Goal: Task Accomplishment & Management: Complete application form

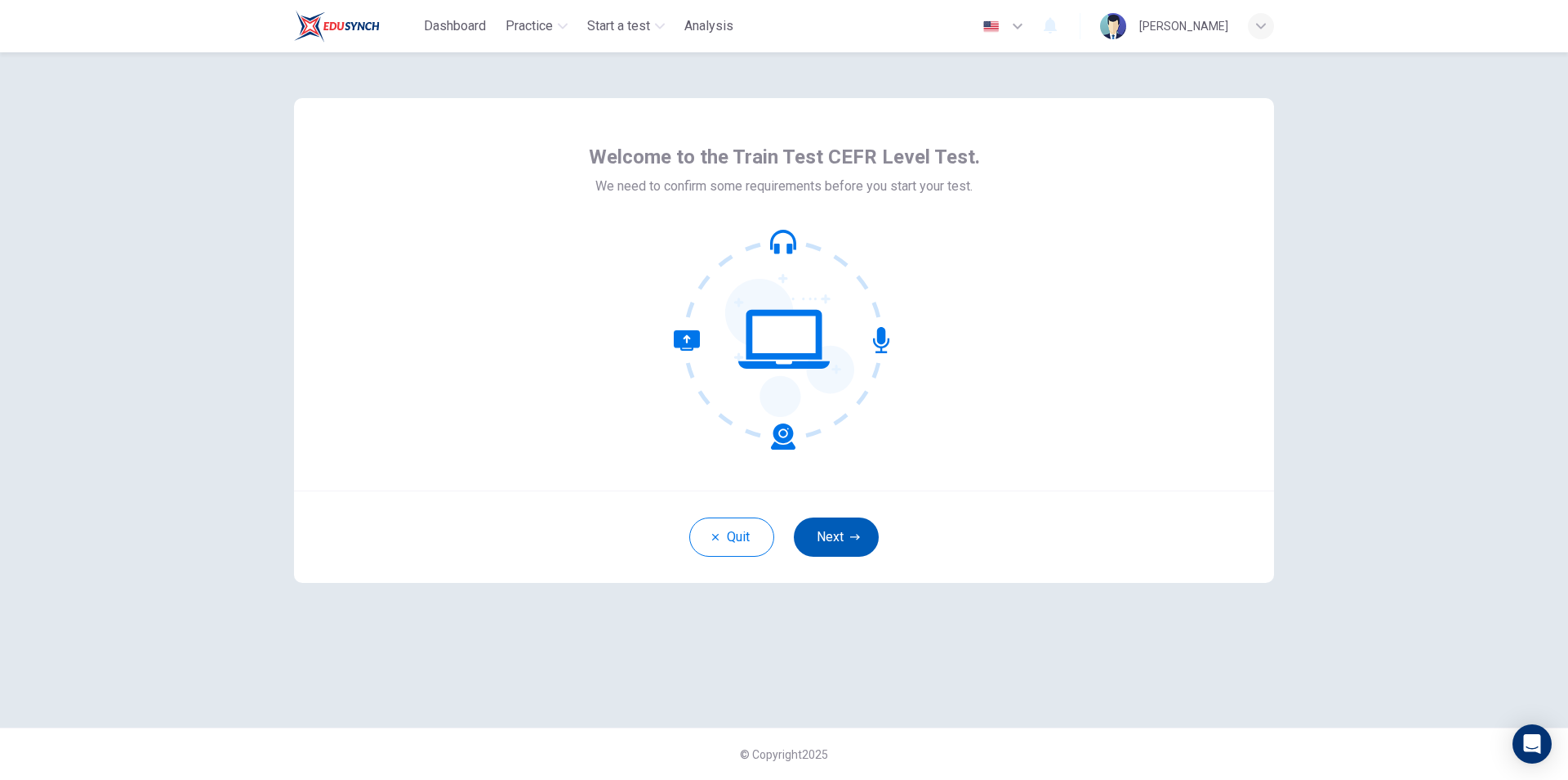
click at [863, 535] on button "Next" at bounding box center [836, 537] width 85 height 39
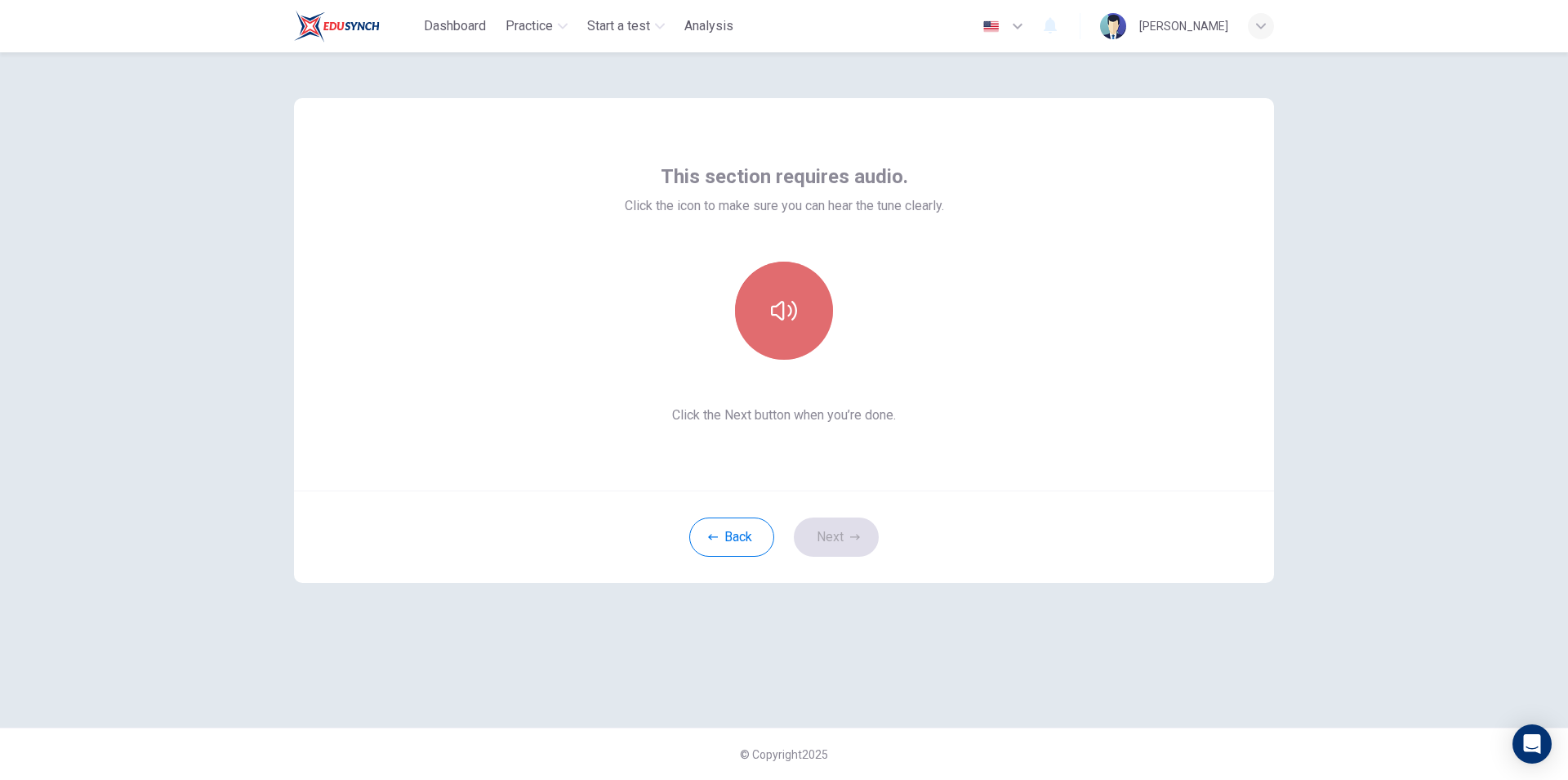
click at [792, 301] on icon "button" at bounding box center [784, 310] width 26 height 26
click at [852, 550] on button "Next" at bounding box center [836, 537] width 85 height 39
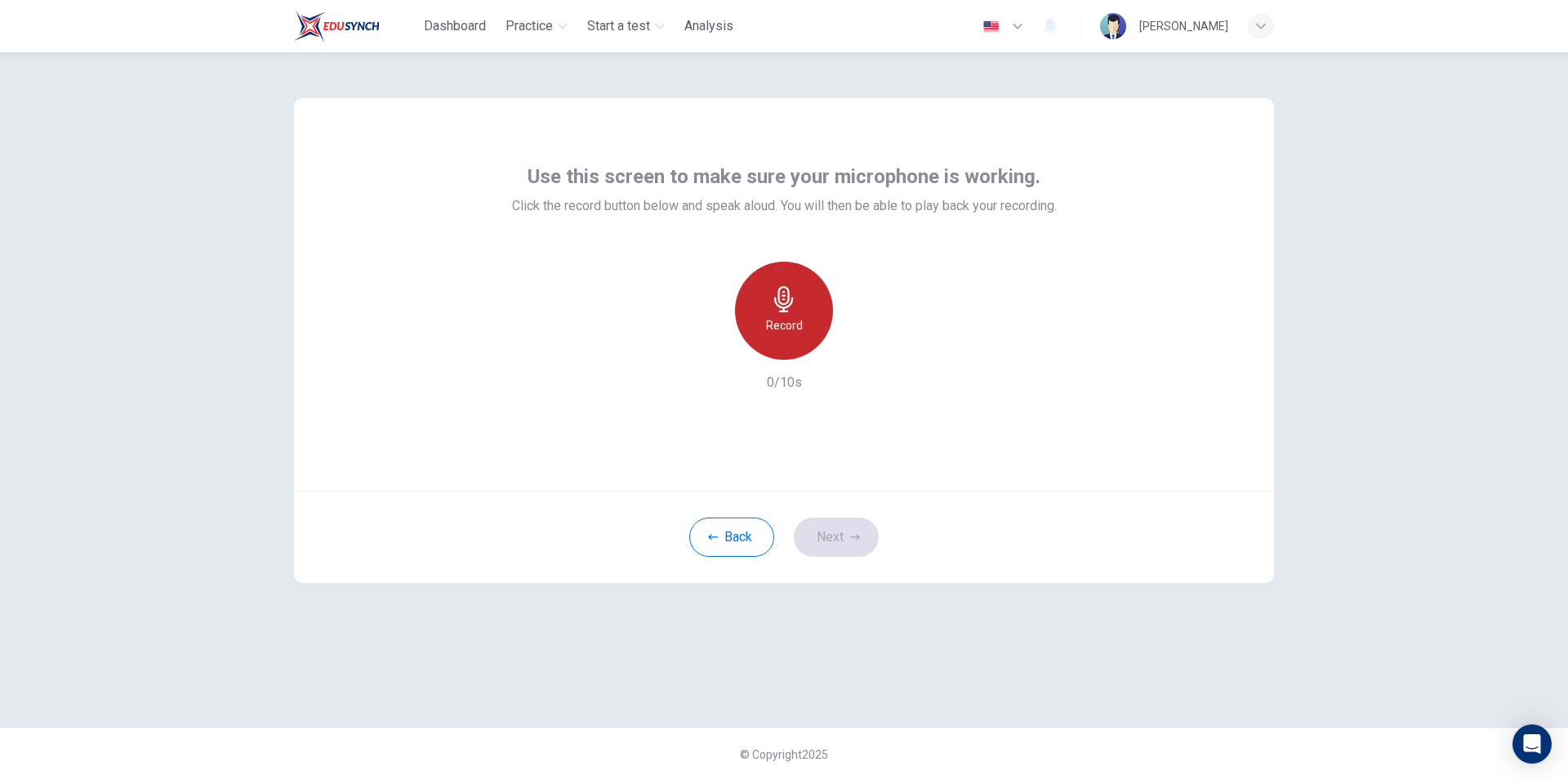
click at [810, 301] on div "Record" at bounding box center [784, 310] width 98 height 98
click at [804, 314] on div "Stop" at bounding box center [784, 310] width 98 height 98
click at [836, 521] on button "Next" at bounding box center [836, 537] width 85 height 39
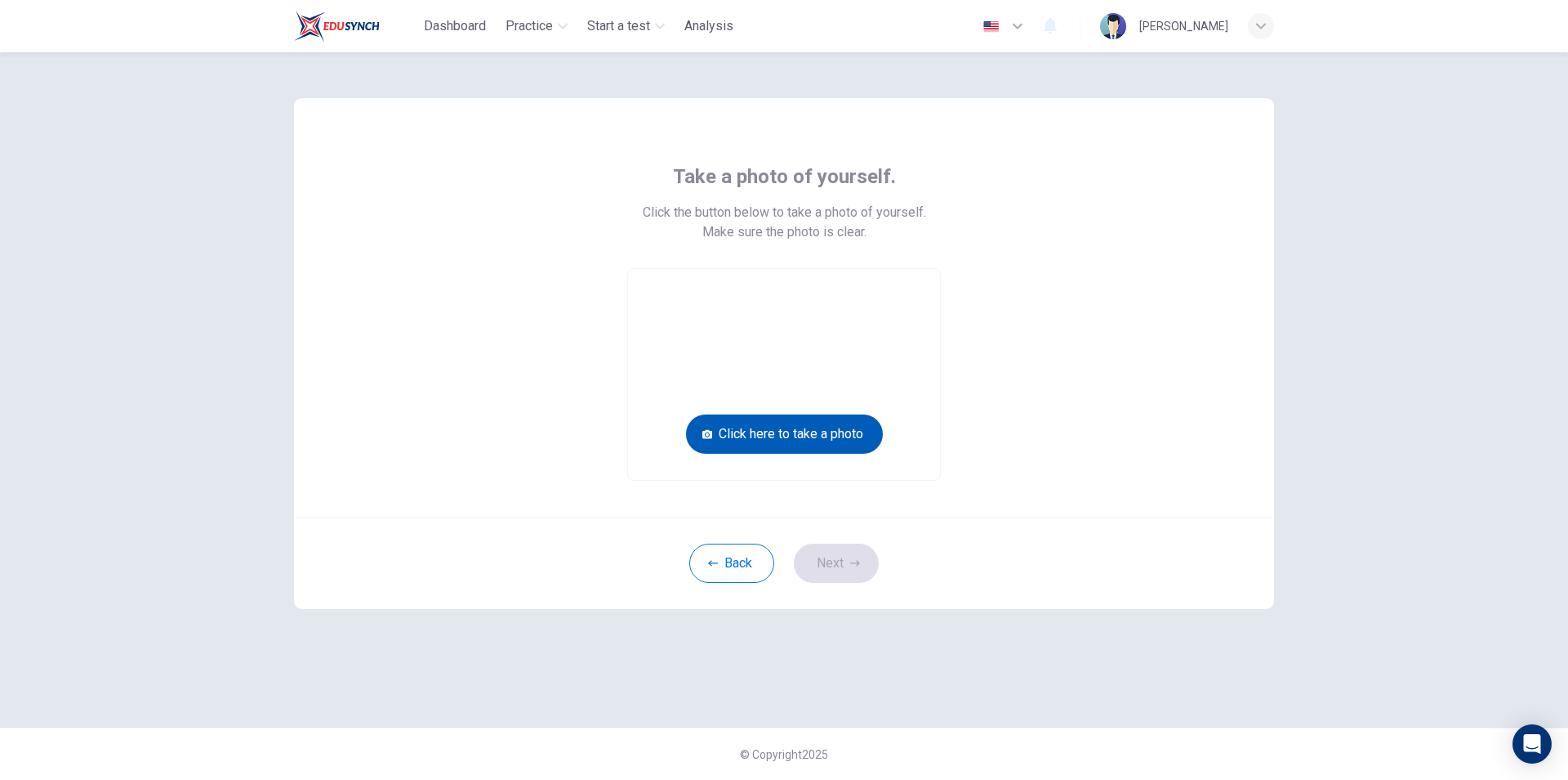
click at [853, 437] on button "Click here to take a photo" at bounding box center [784, 434] width 197 height 39
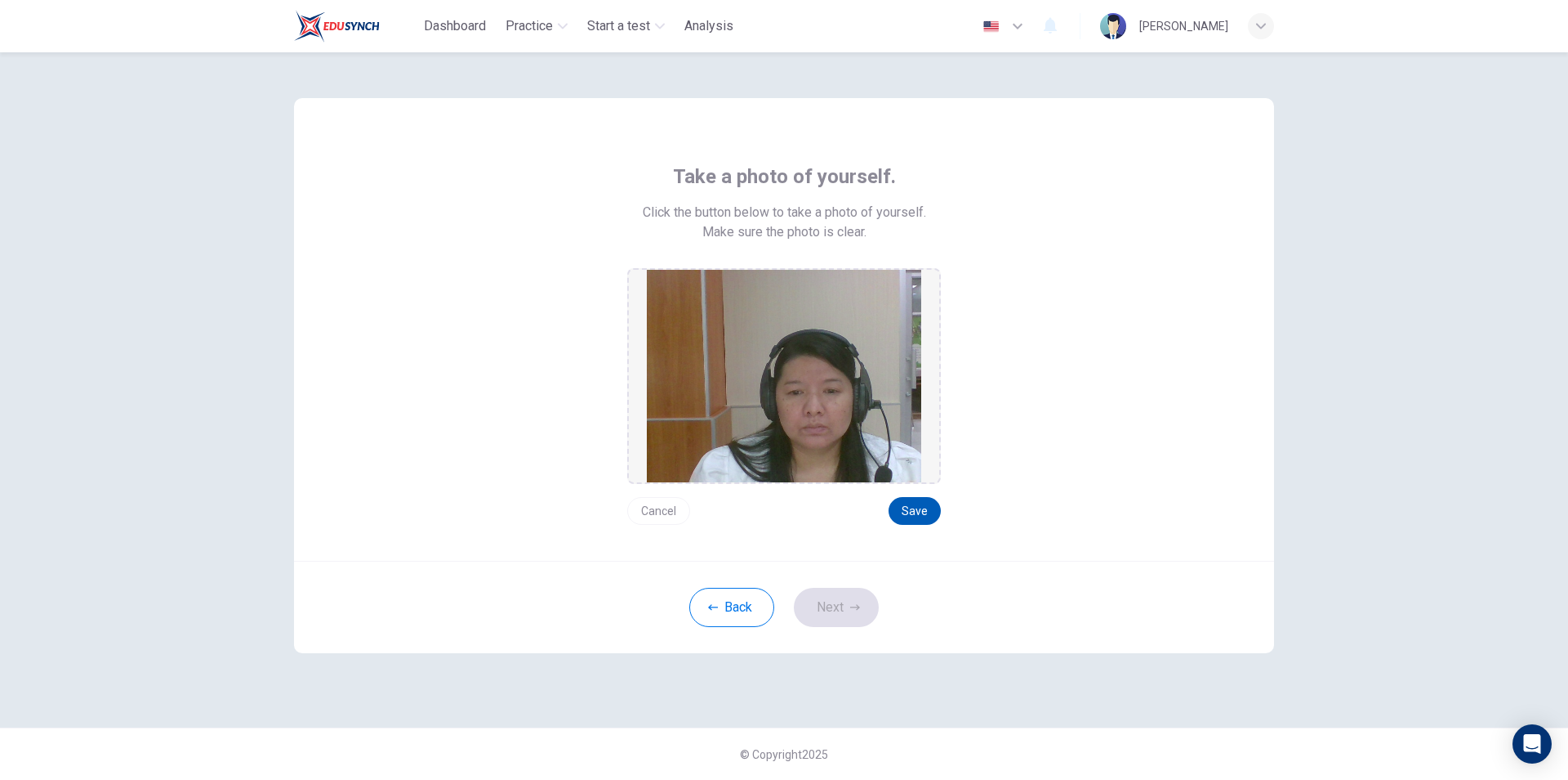
click at [905, 504] on button "Save" at bounding box center [915, 511] width 52 height 28
click at [910, 519] on button "Save" at bounding box center [915, 511] width 52 height 28
click at [864, 592] on button "Next" at bounding box center [836, 607] width 85 height 39
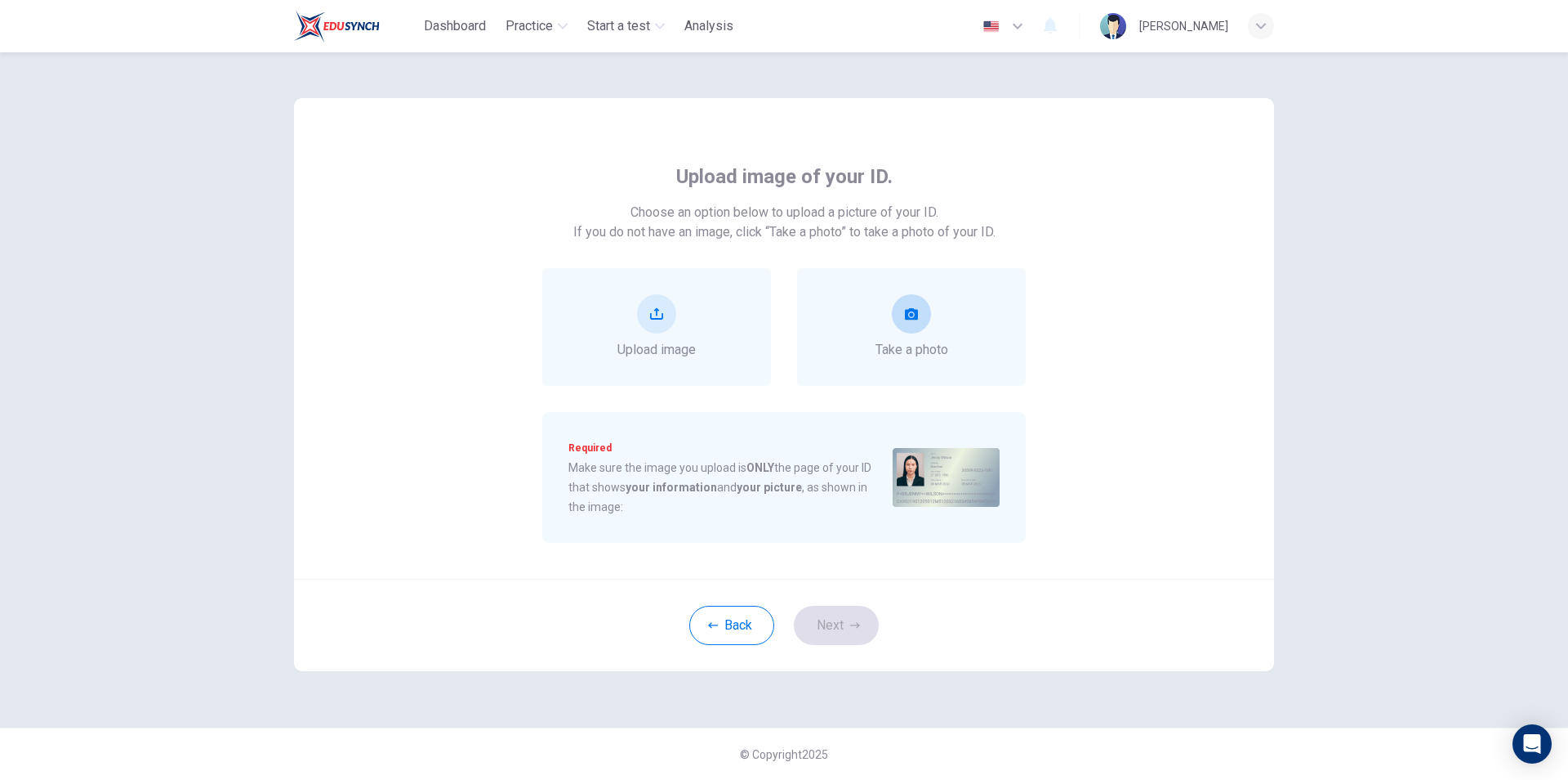
click at [922, 319] on button "take photo" at bounding box center [912, 314] width 39 height 39
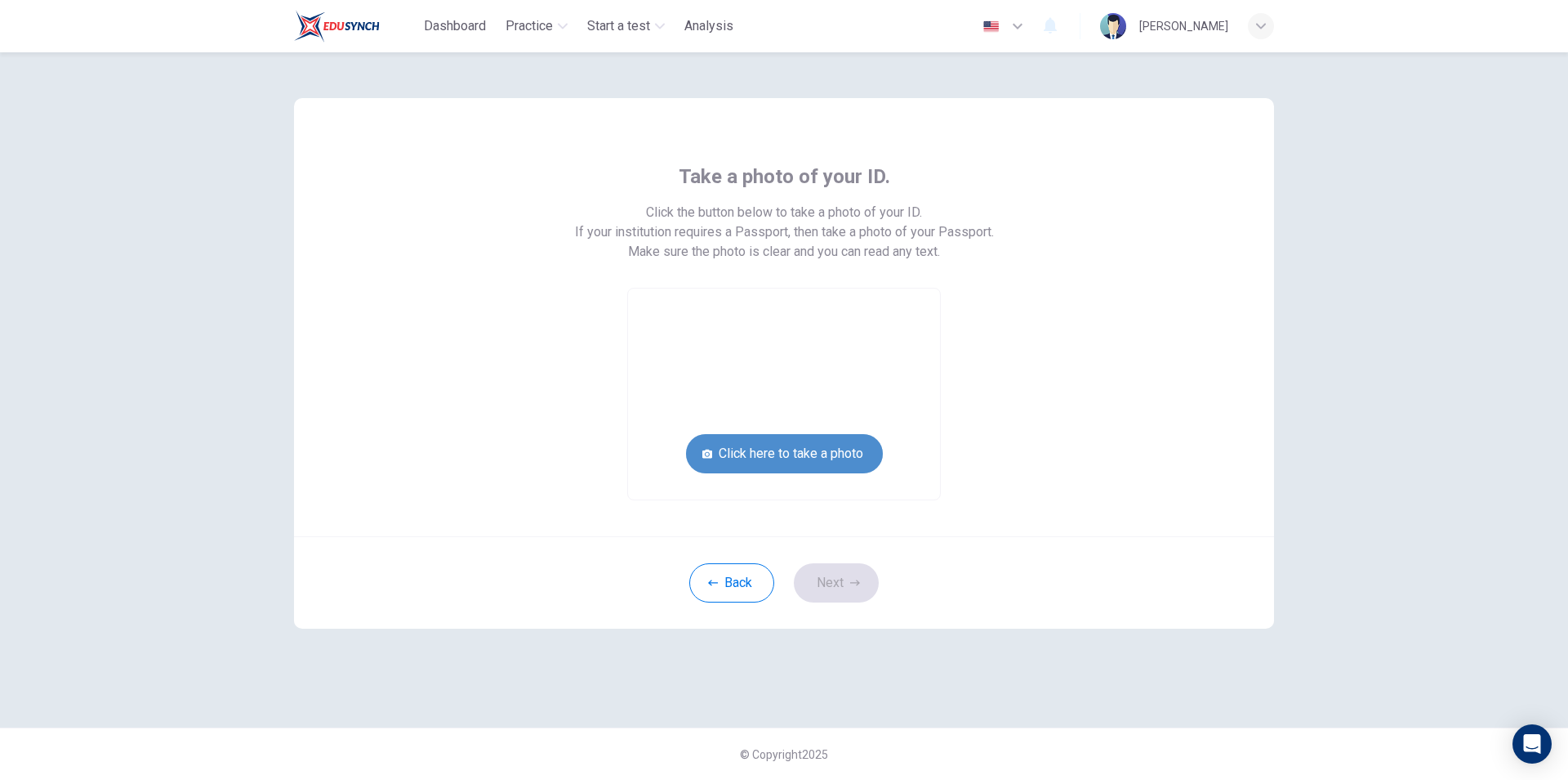
click at [814, 459] on button "Click here to take a photo" at bounding box center [784, 454] width 197 height 39
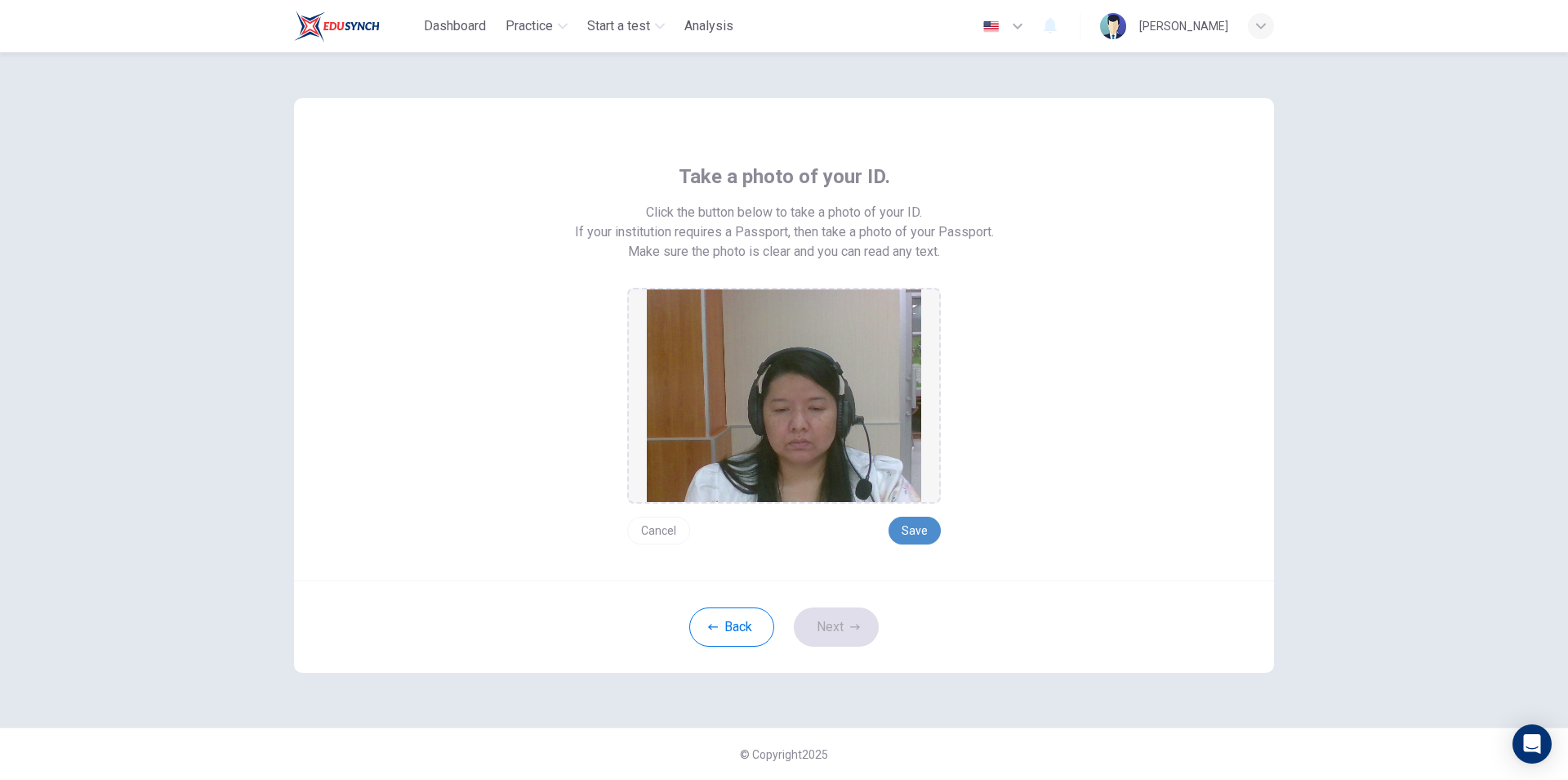
click at [921, 530] on button "Save" at bounding box center [915, 531] width 52 height 28
click at [817, 625] on button "Next" at bounding box center [836, 627] width 85 height 39
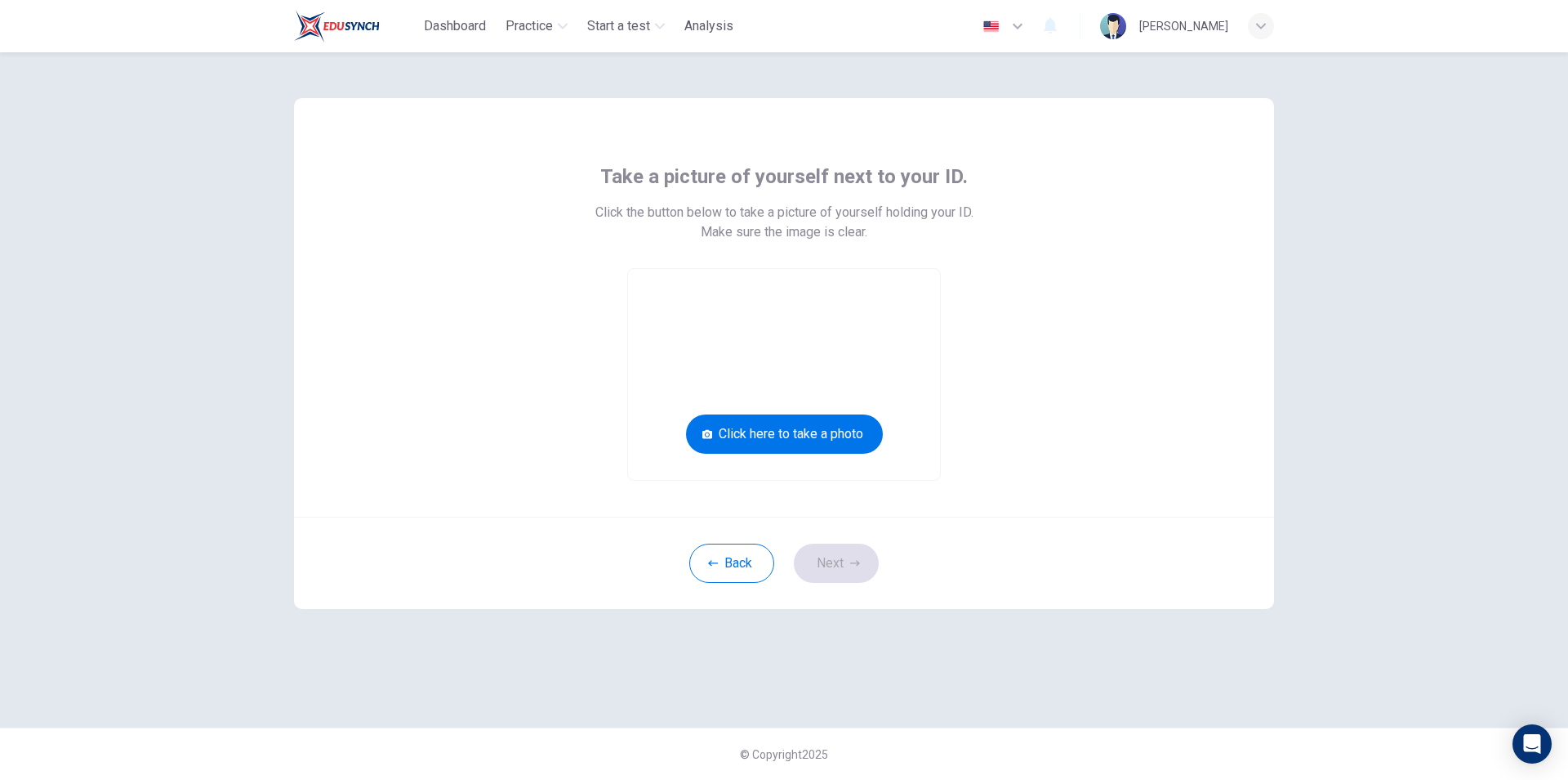
click at [1087, 431] on div "Take a picture of yourself next to your ID. Click the button below to take a pi…" at bounding box center [784, 321] width 739 height 317
click at [814, 442] on button "Click here to take a photo" at bounding box center [784, 434] width 197 height 39
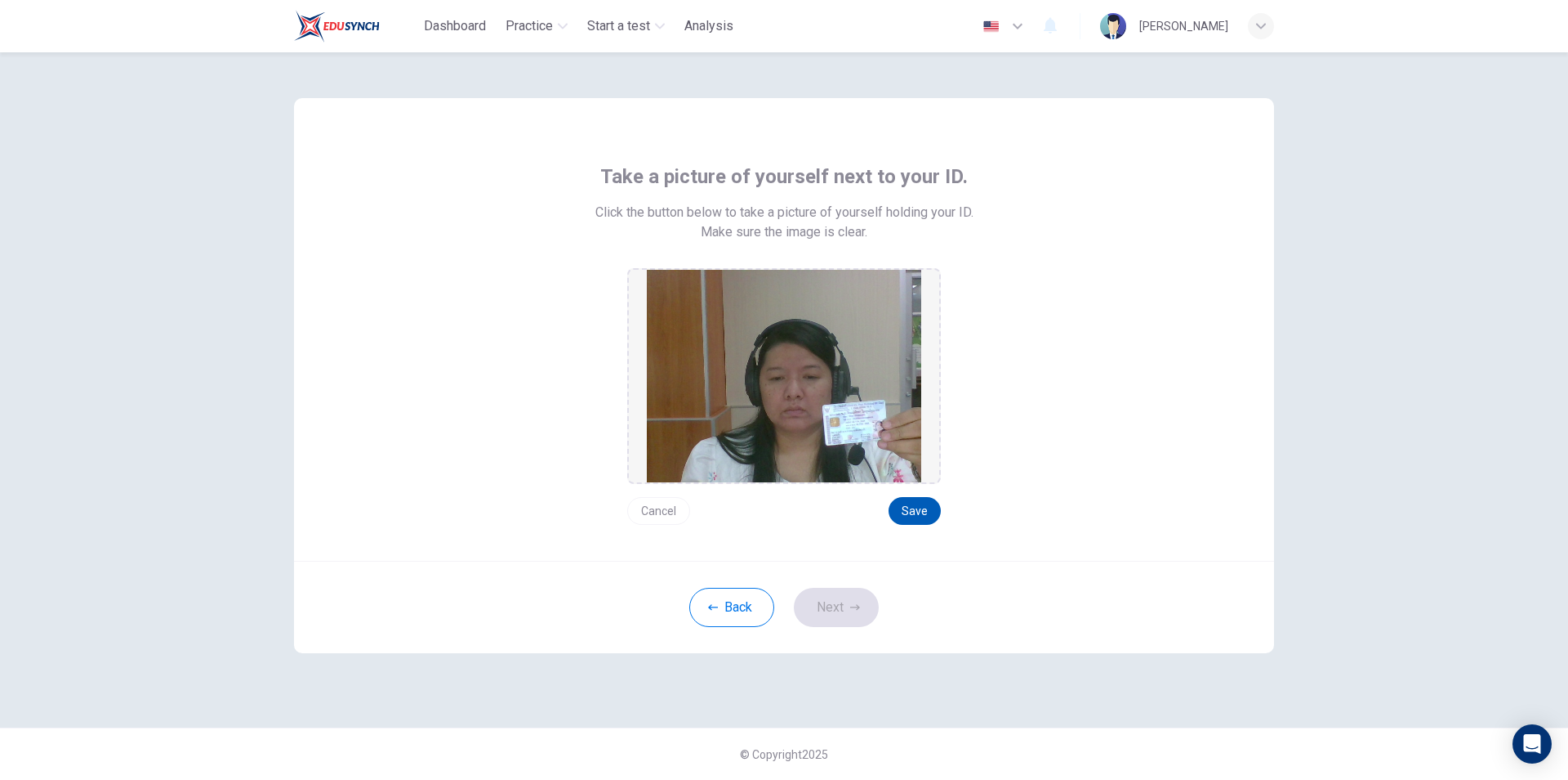
click at [910, 506] on button "Save" at bounding box center [915, 511] width 52 height 28
click at [837, 617] on button "Next" at bounding box center [836, 607] width 85 height 39
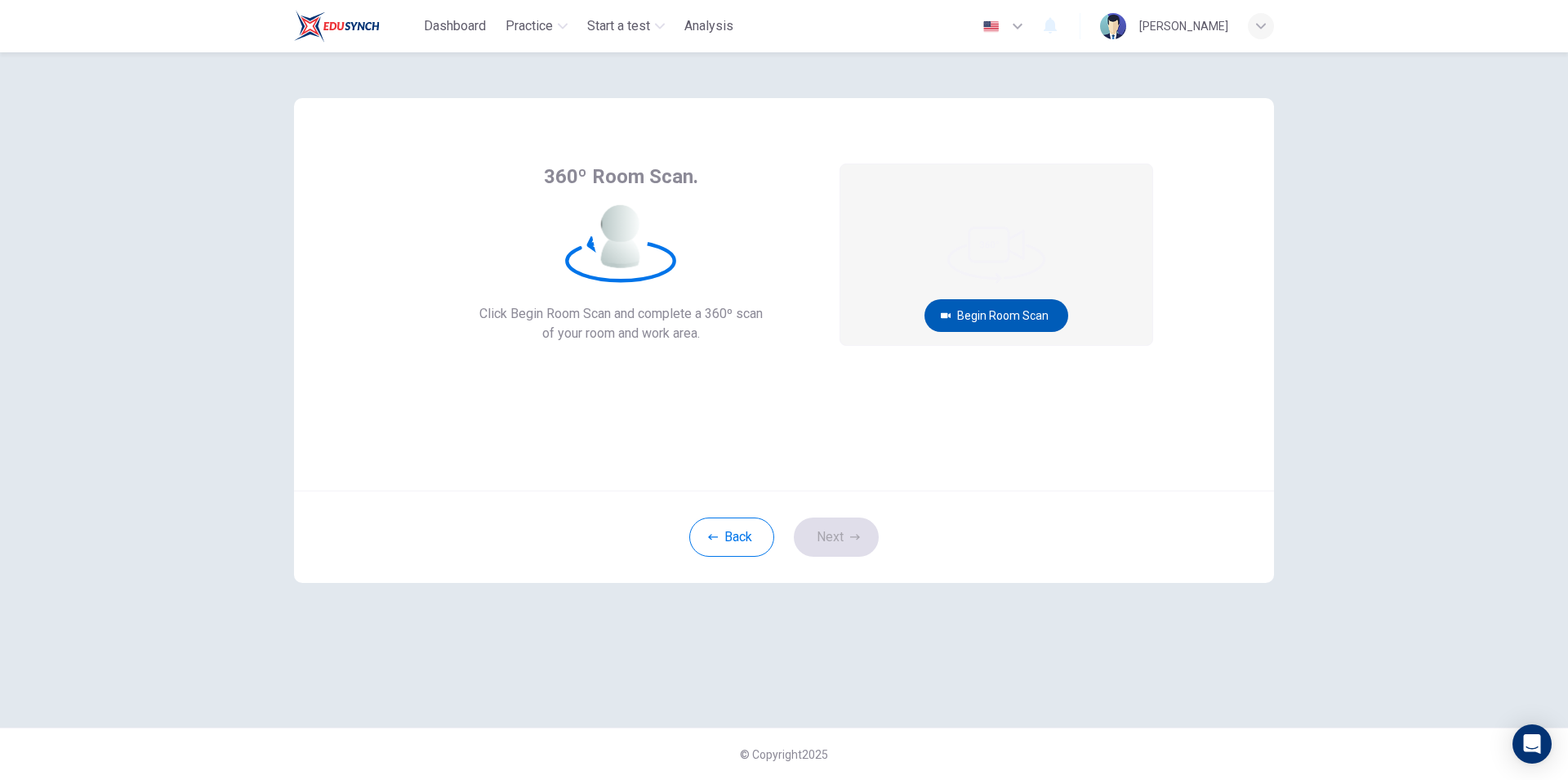
click at [986, 317] on button "Begin Room Scan" at bounding box center [997, 315] width 143 height 32
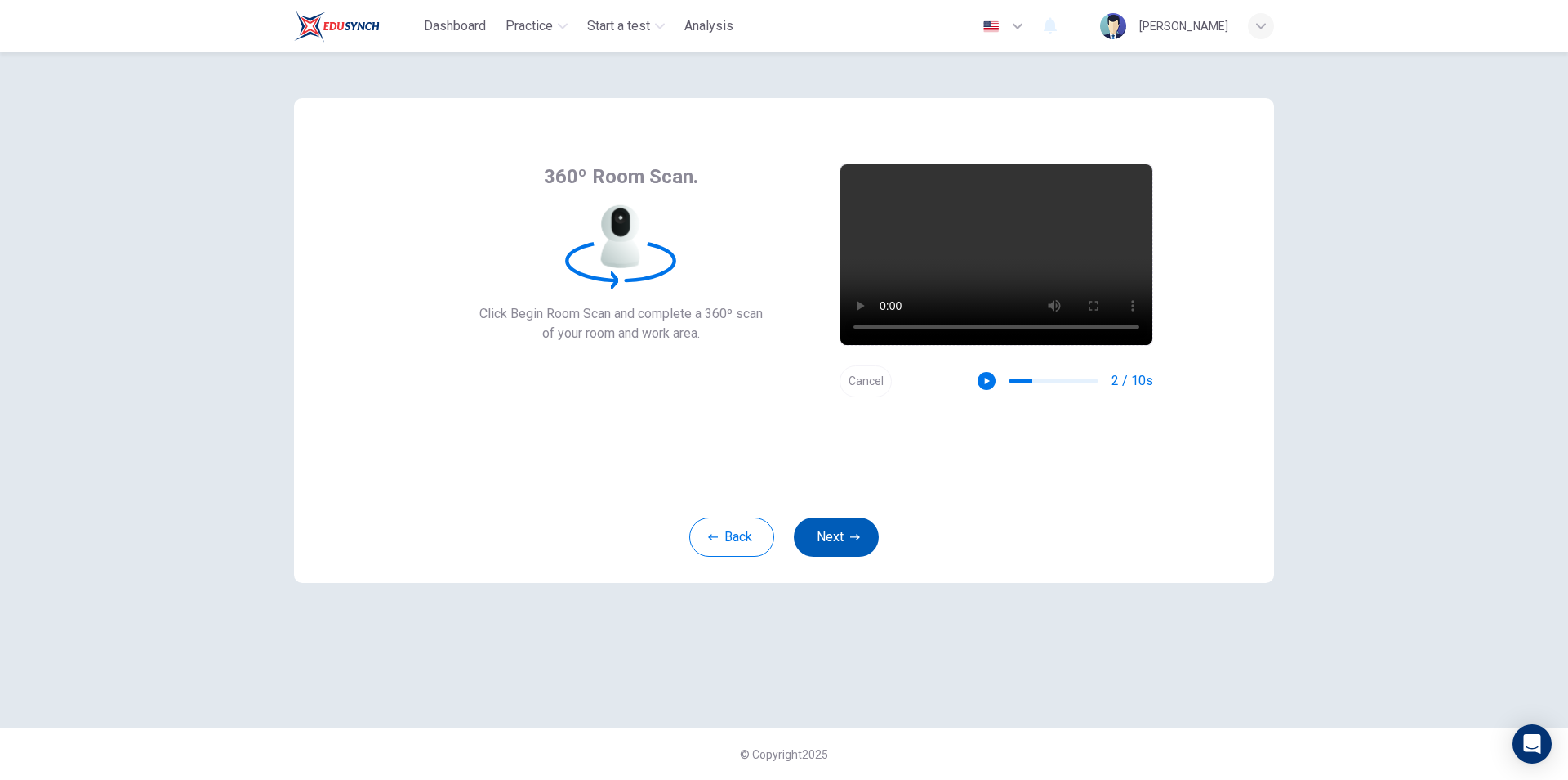
click at [848, 542] on button "Next" at bounding box center [836, 537] width 85 height 39
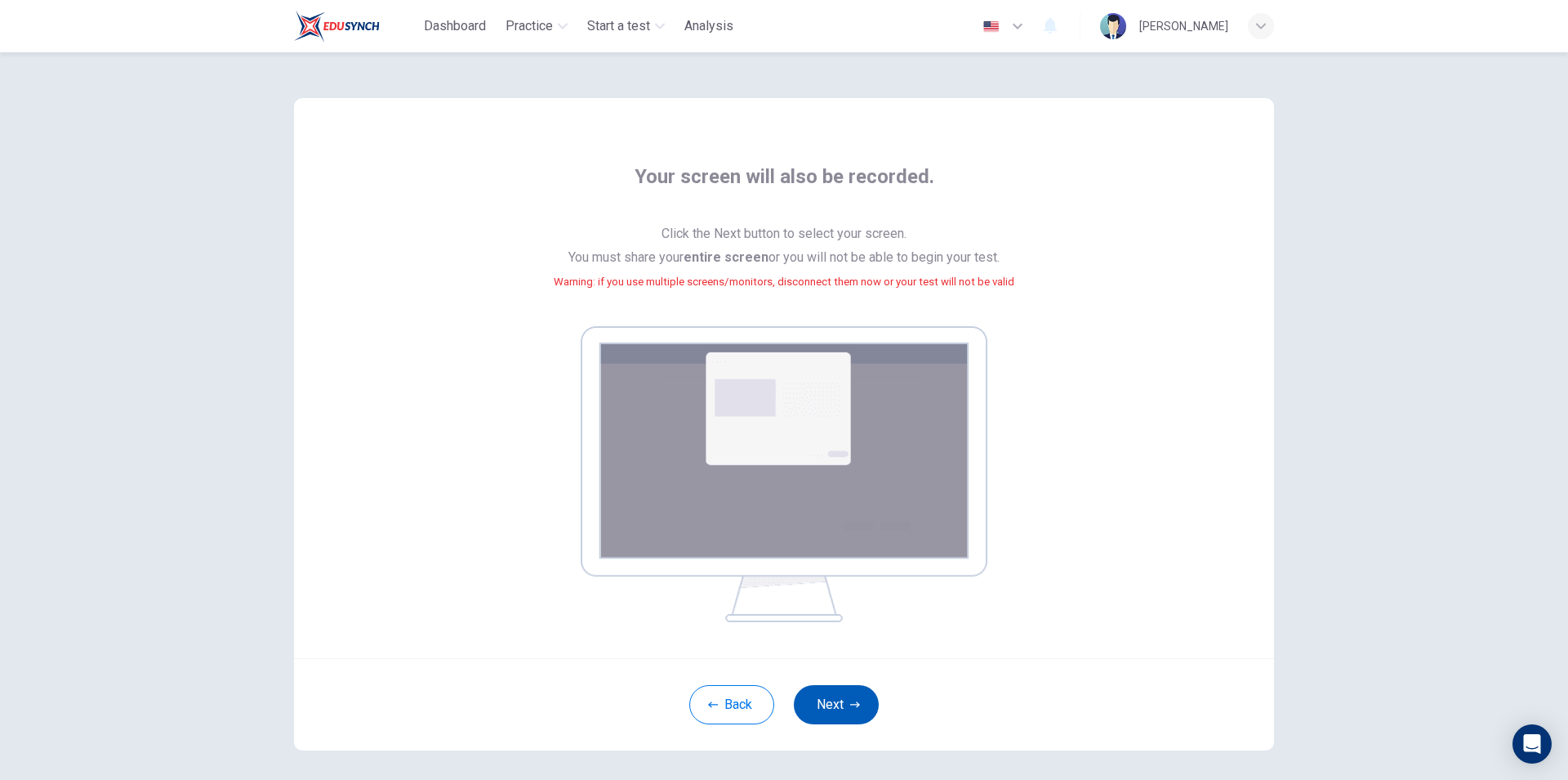
click at [851, 704] on icon "button" at bounding box center [855, 705] width 9 height 6
click at [825, 702] on button "Next" at bounding box center [836, 705] width 85 height 39
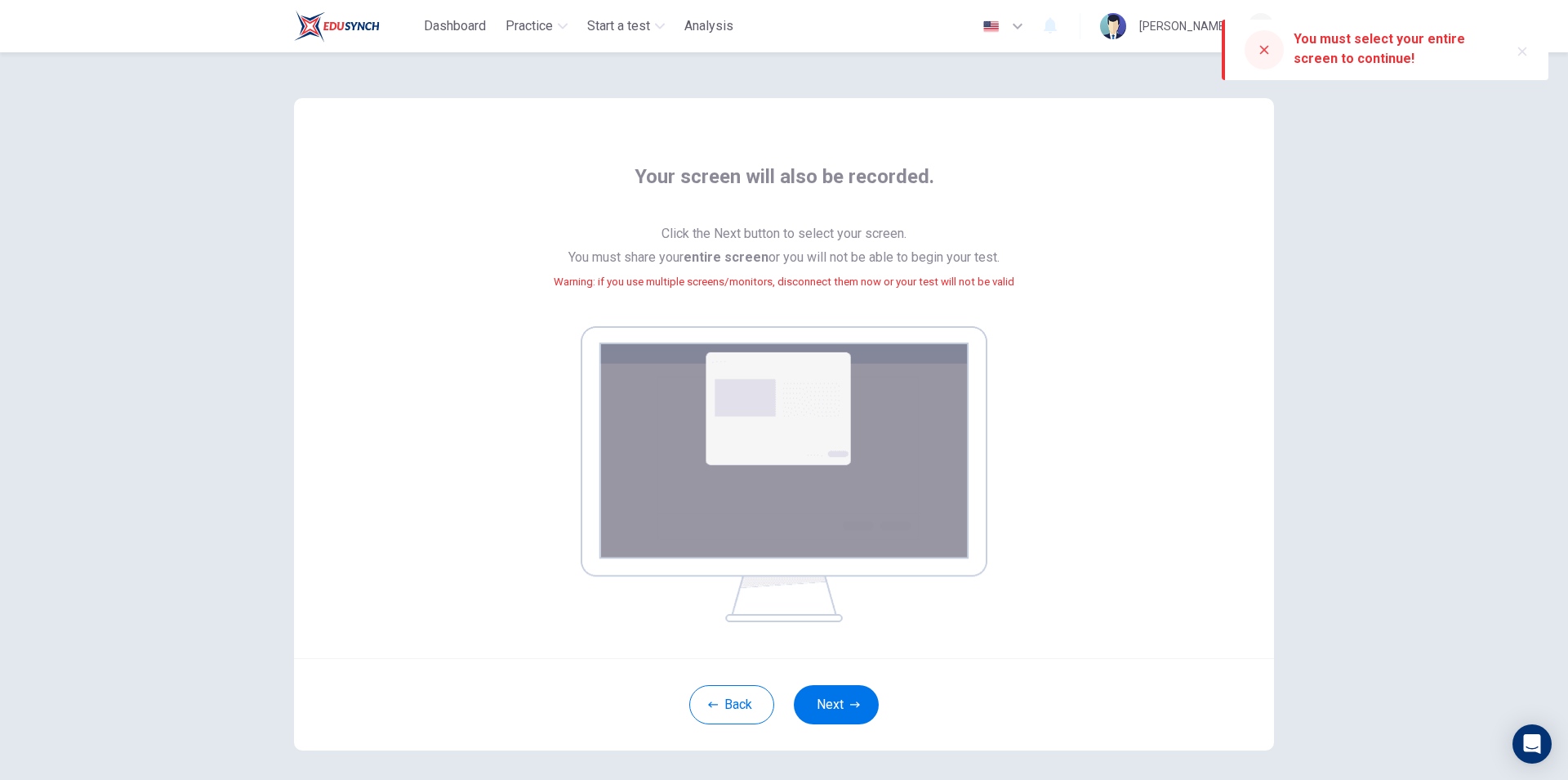
click at [1349, 59] on div "You must select your entire screen to continue!" at bounding box center [1395, 49] width 202 height 39
click at [825, 698] on button "Next" at bounding box center [836, 705] width 85 height 39
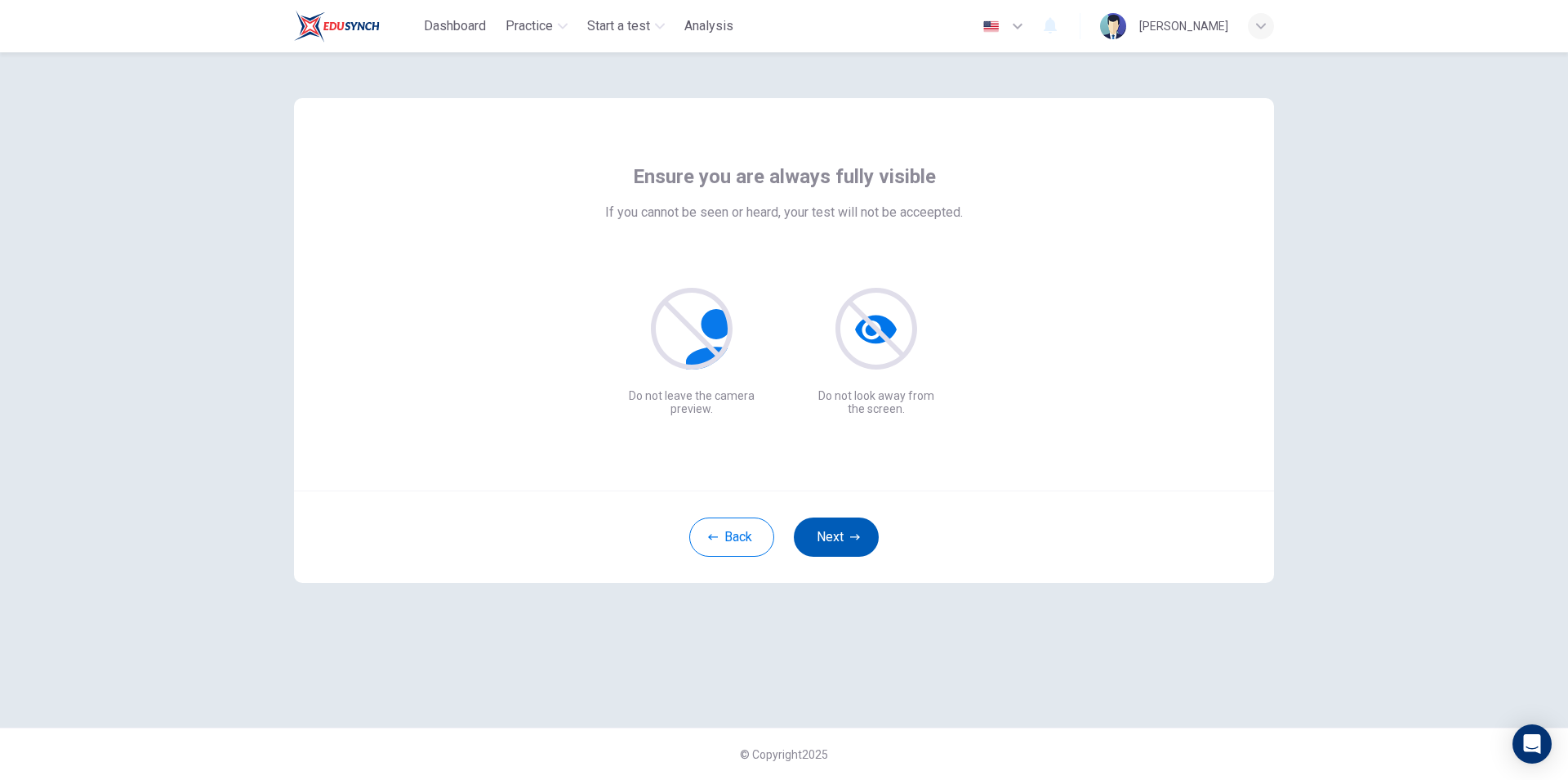
click at [836, 527] on button "Next" at bounding box center [836, 537] width 85 height 39
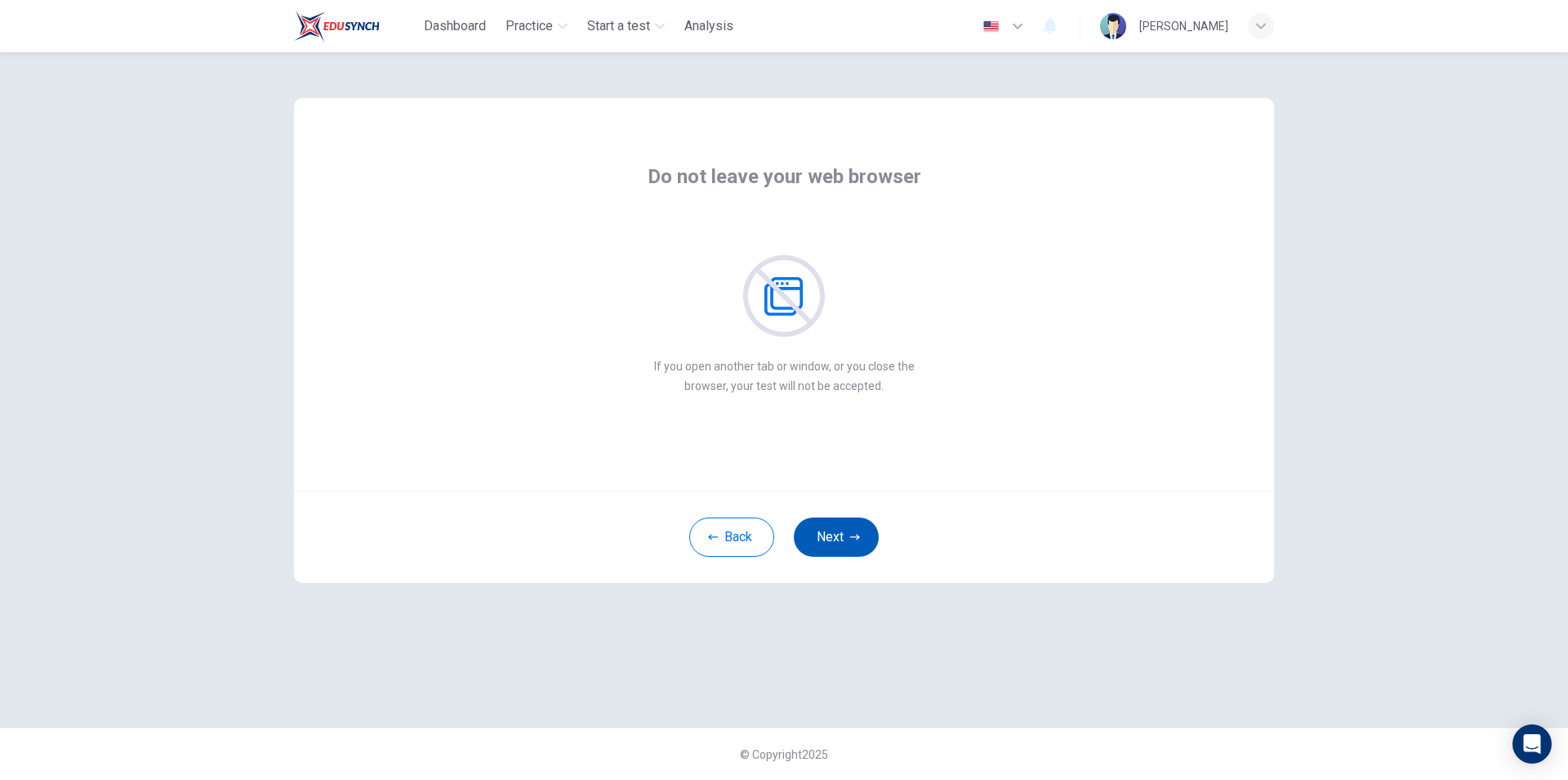
click at [836, 527] on button "Next" at bounding box center [836, 537] width 85 height 39
click at [833, 533] on button "Next" at bounding box center [836, 537] width 85 height 39
click at [866, 547] on button "Next" at bounding box center [836, 537] width 85 height 39
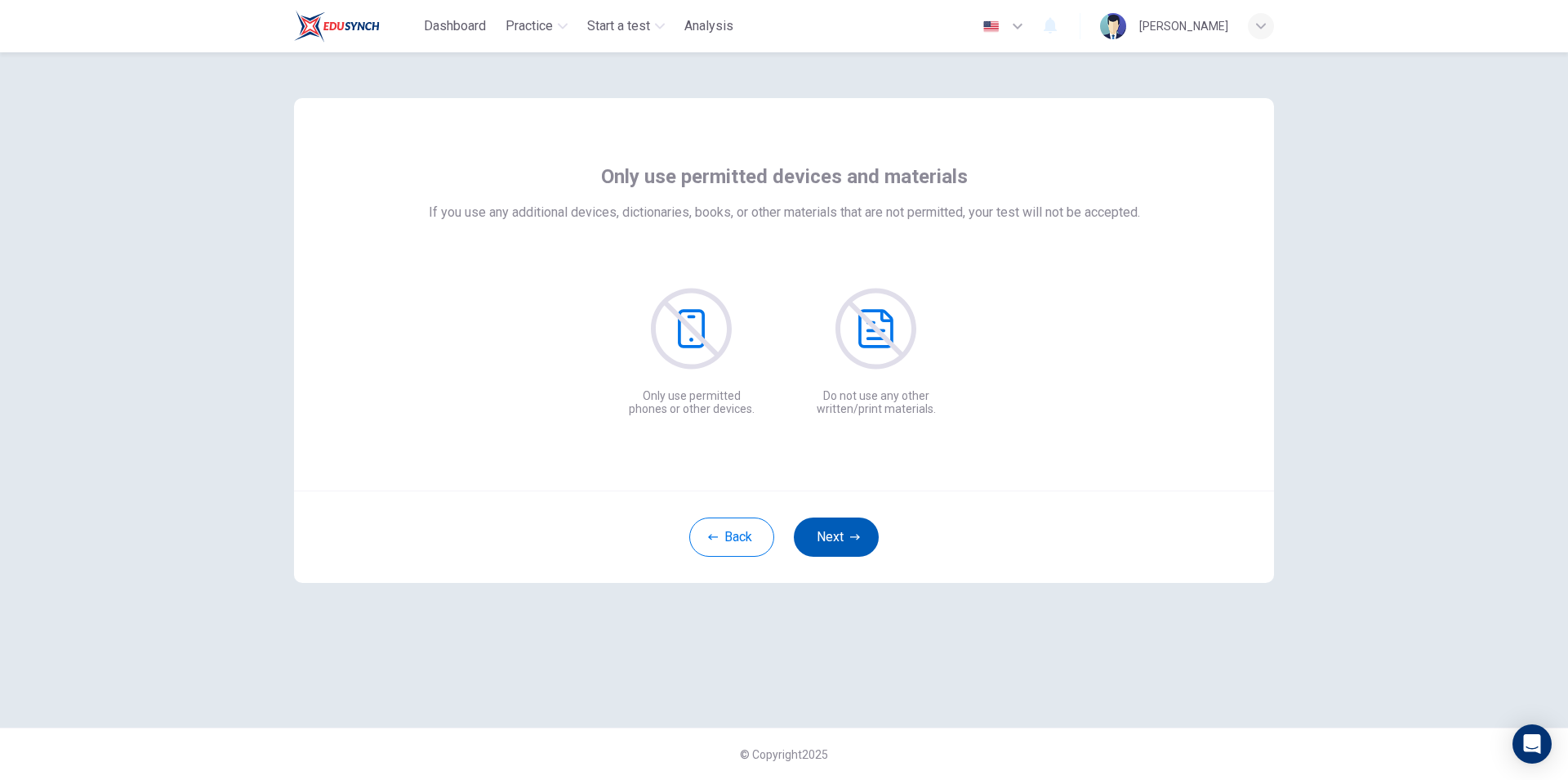
click at [858, 536] on icon "button" at bounding box center [855, 537] width 9 height 6
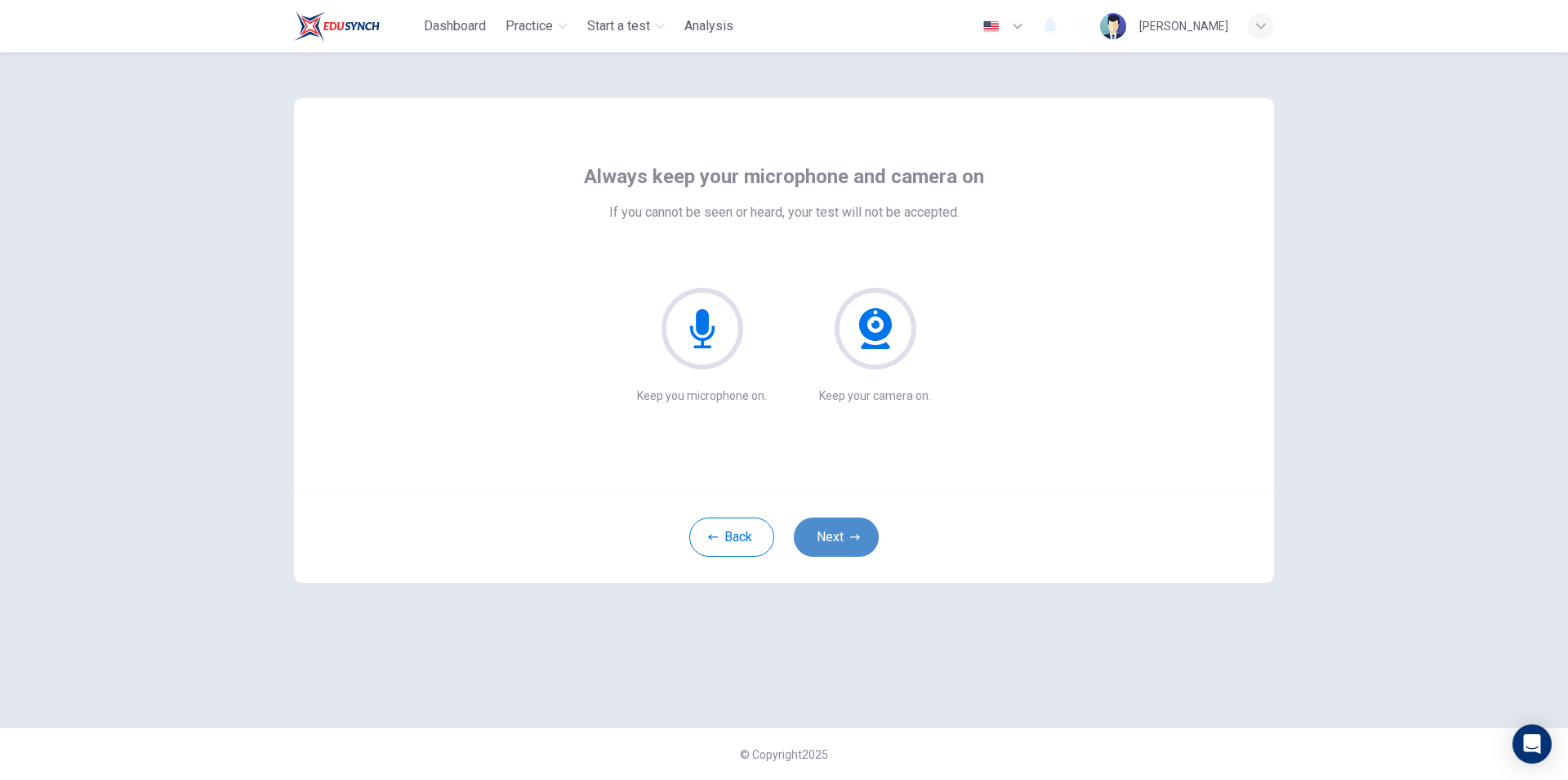
drag, startPoint x: 858, startPoint y: 536, endPoint x: 827, endPoint y: 540, distance: 31.3
click at [827, 540] on button "Next" at bounding box center [836, 537] width 85 height 39
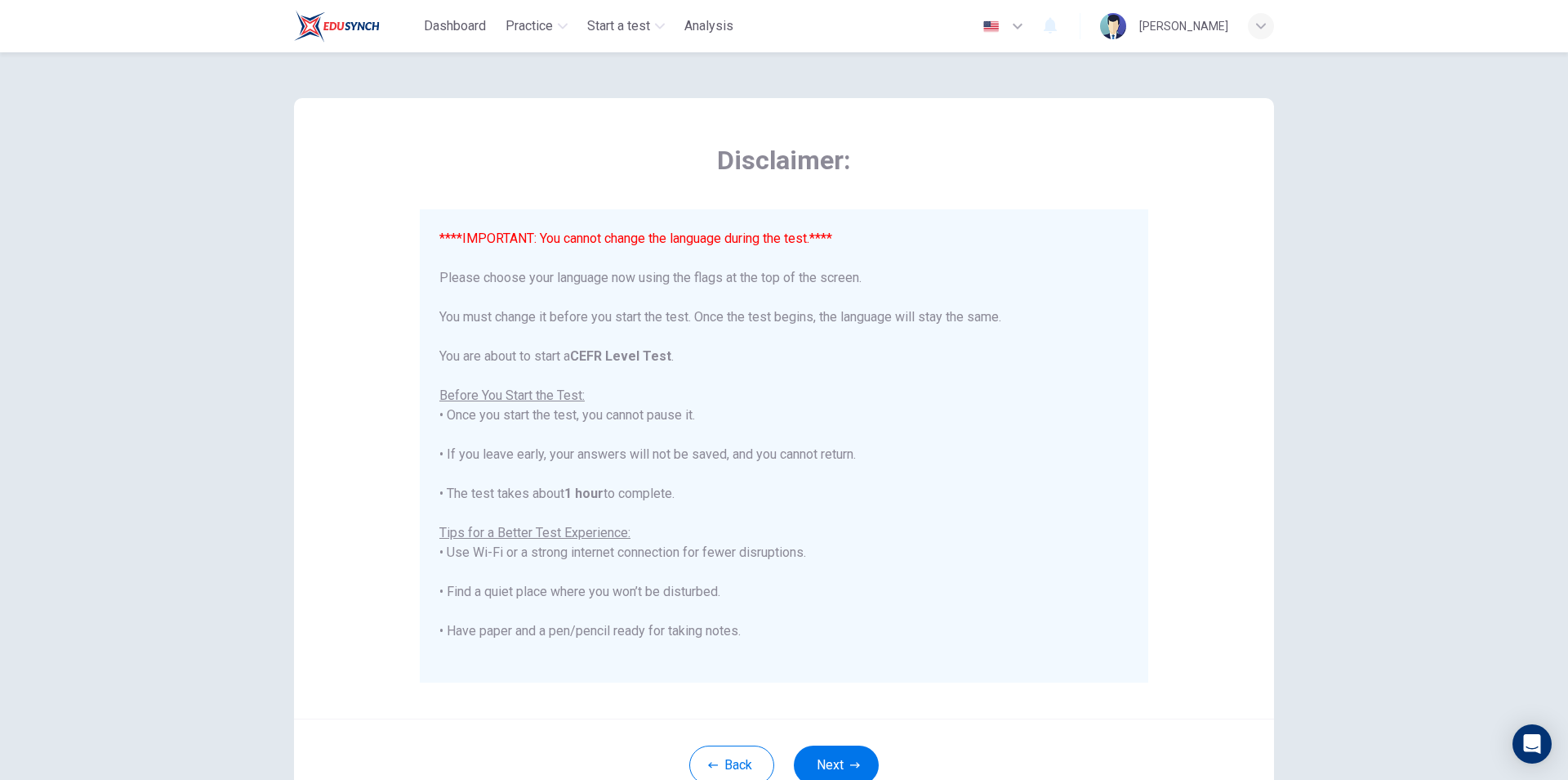
click at [994, 717] on div "Disclaimer: ****IMPORTANT: You cannot change the language during the test.**** …" at bounding box center [784, 408] width 980 height 620
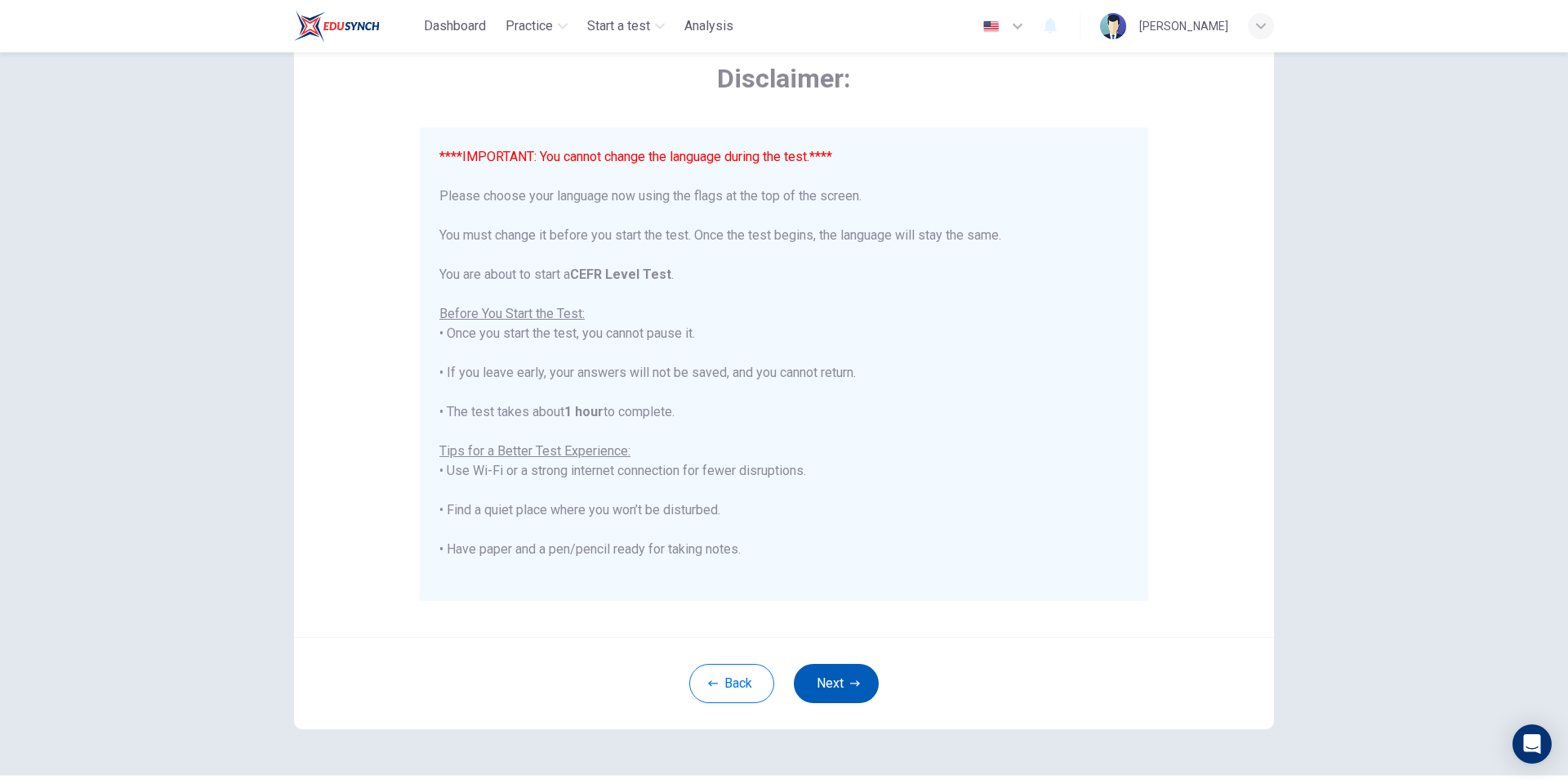
click at [823, 678] on button "Next" at bounding box center [836, 683] width 85 height 39
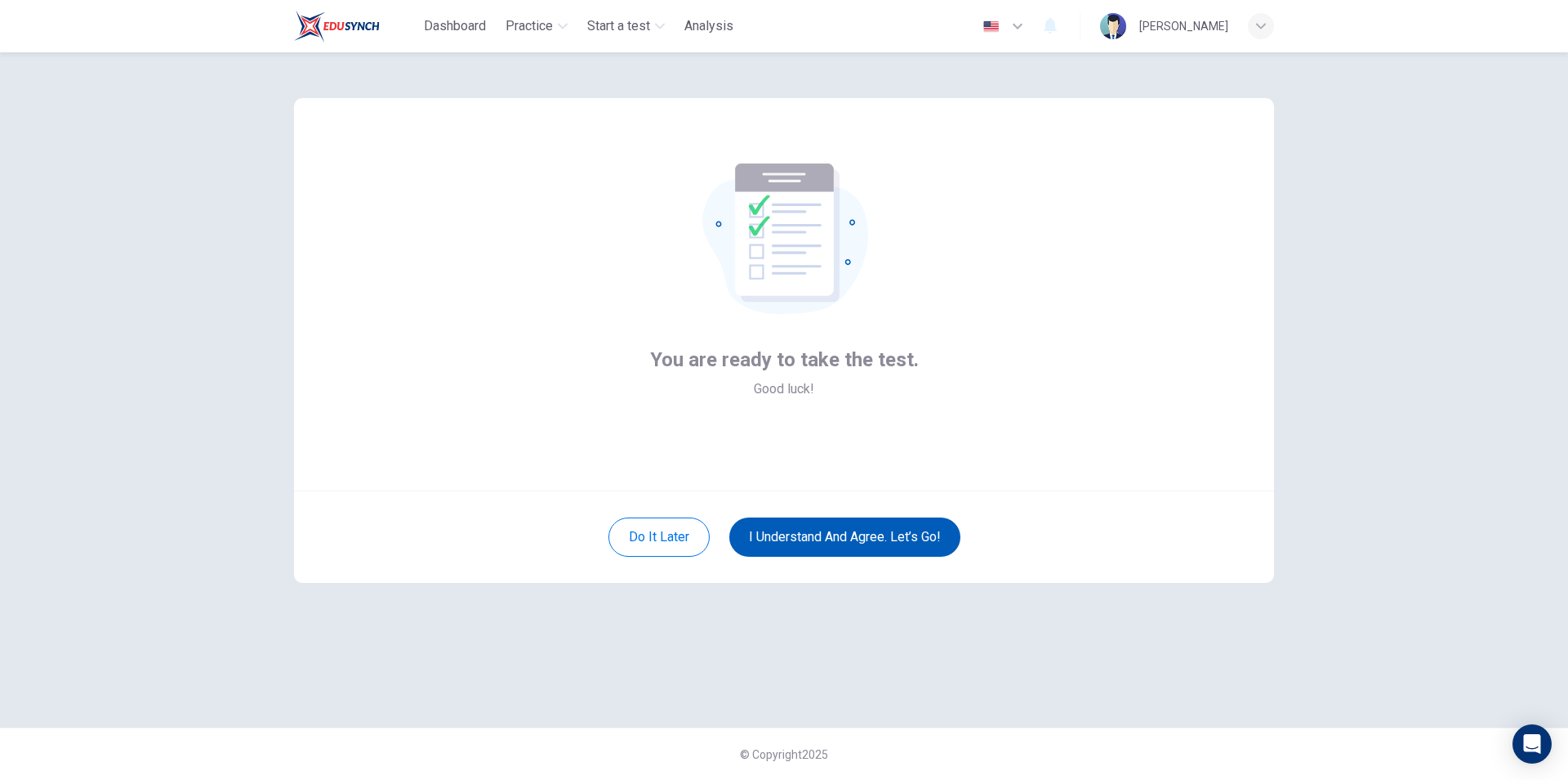
scroll to position [0, 0]
click at [876, 530] on button "I understand and agree. Let’s go!" at bounding box center [845, 537] width 231 height 39
